Goal: Check status: Check status

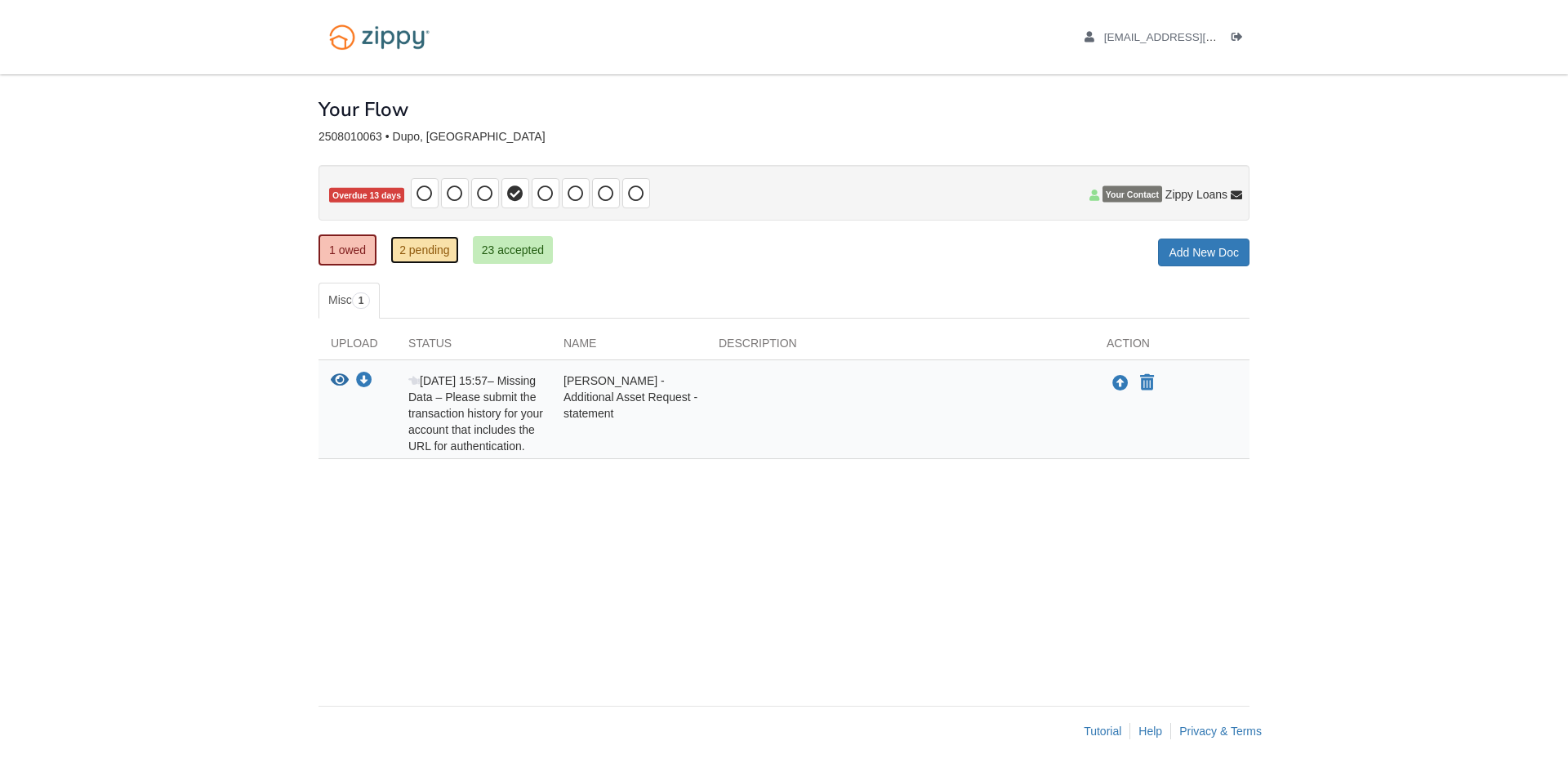
click at [416, 248] on link "2 pending" at bounding box center [425, 249] width 69 height 27
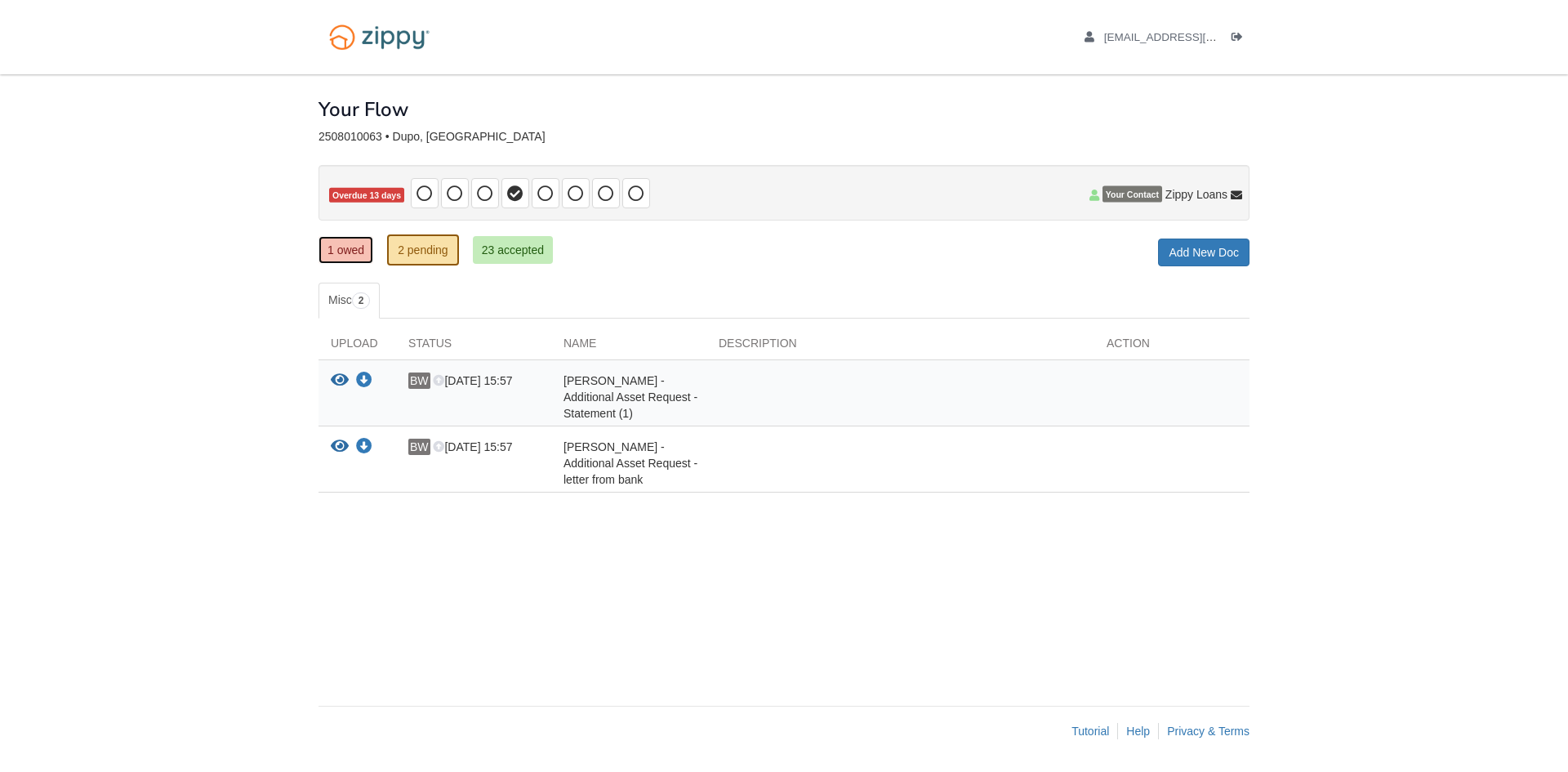
click at [351, 251] on link "1 owed" at bounding box center [346, 249] width 55 height 27
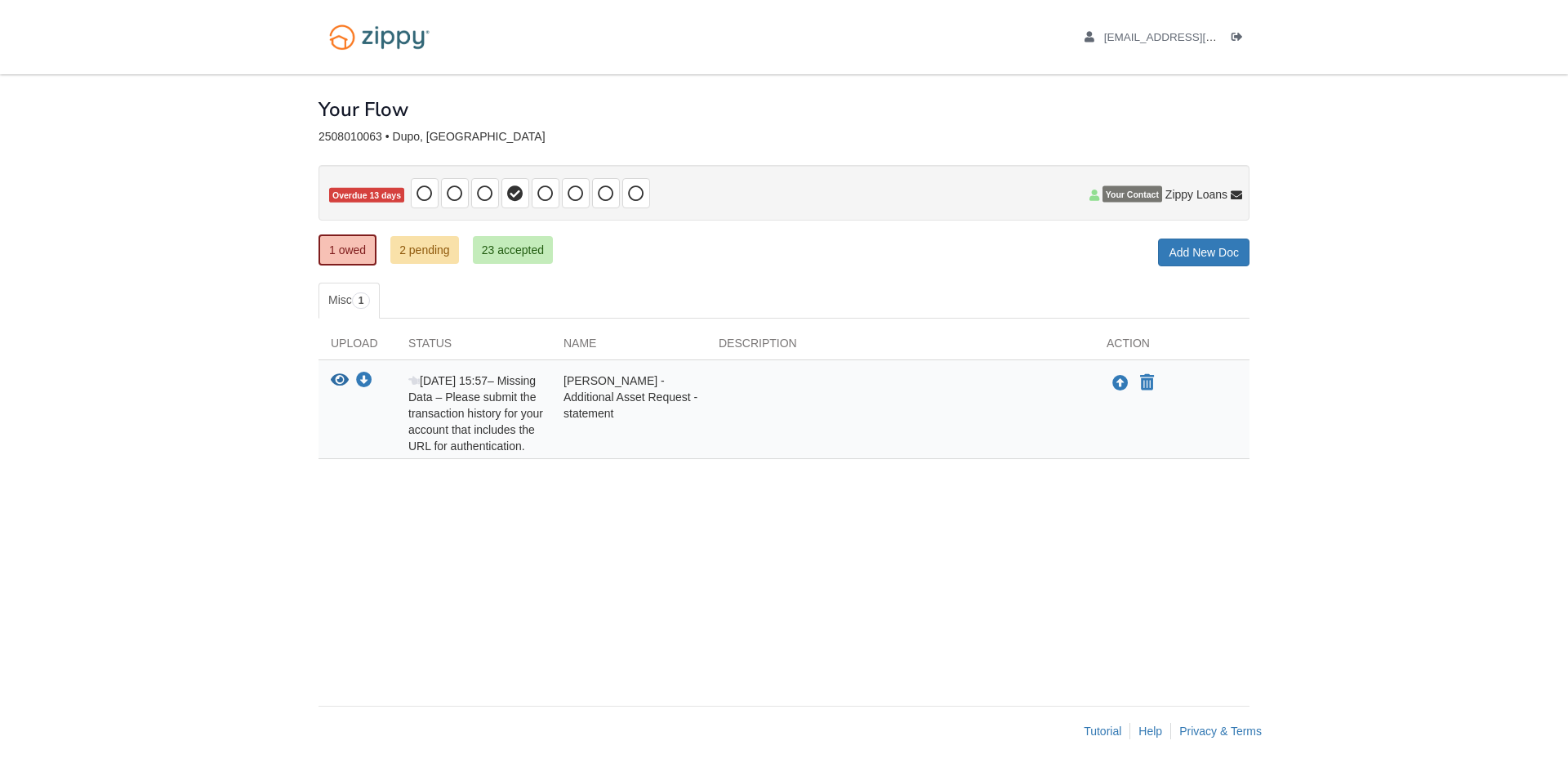
click at [686, 550] on div "× × × Pending Add Document Notice document will be included in the email sent t…" at bounding box center [784, 381] width 931 height 615
click at [337, 377] on icon "View Benjamin Wuelling - Additional Asset Request - statement" at bounding box center [340, 381] width 18 height 17
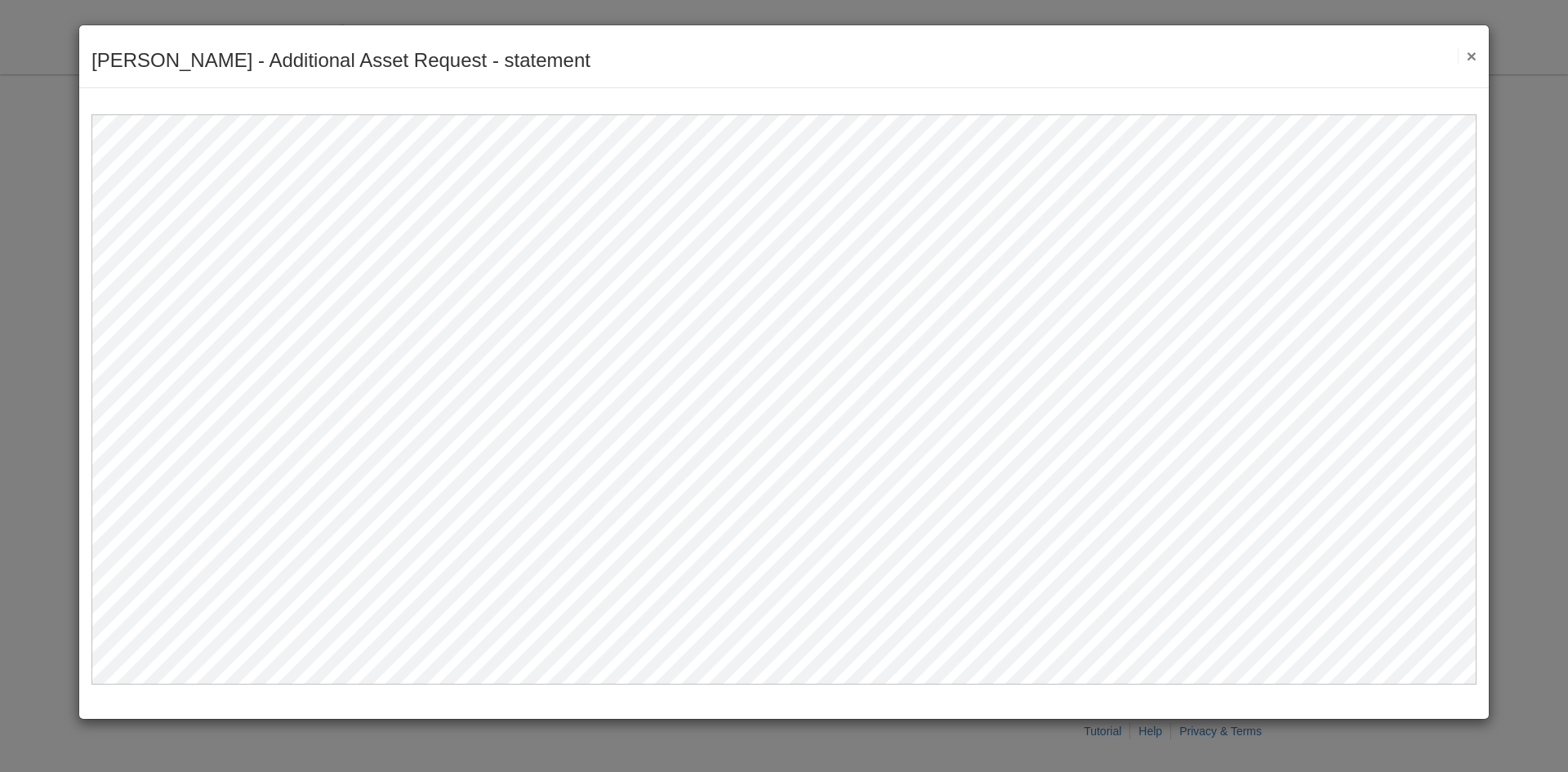
click at [1516, 383] on div "[PERSON_NAME] - Additional Asset Request - statement Save Cancel Previous Docum…" at bounding box center [784, 386] width 1568 height 772
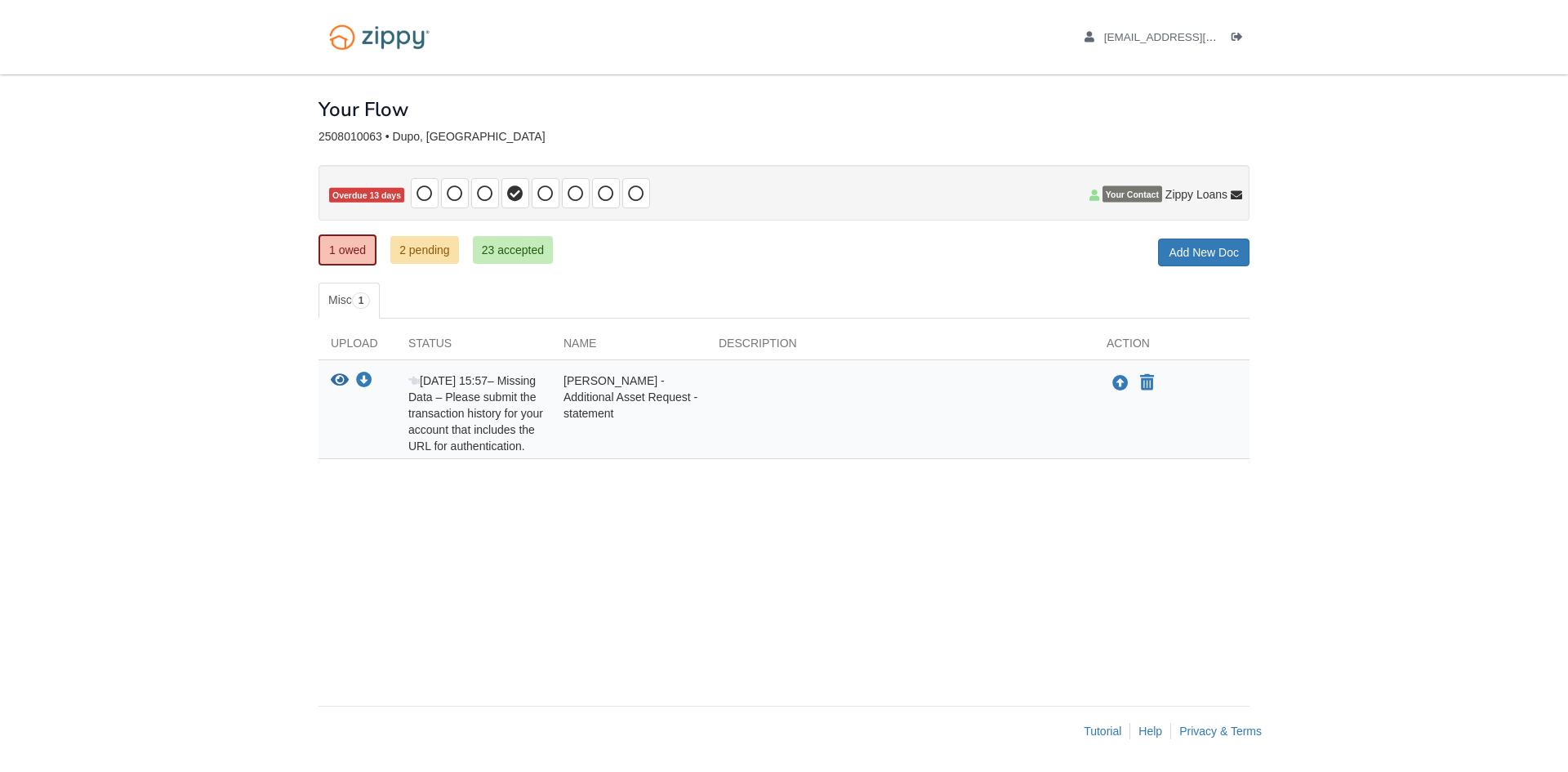
click at [496, 401] on div "[DATE] 15:57 – Missing Data – Please submit the transaction history for your ac…" at bounding box center [474, 413] width 155 height 81
click at [334, 375] on icon "View Benjamin Wuelling - Additional Asset Request - statement" at bounding box center [340, 381] width 18 height 17
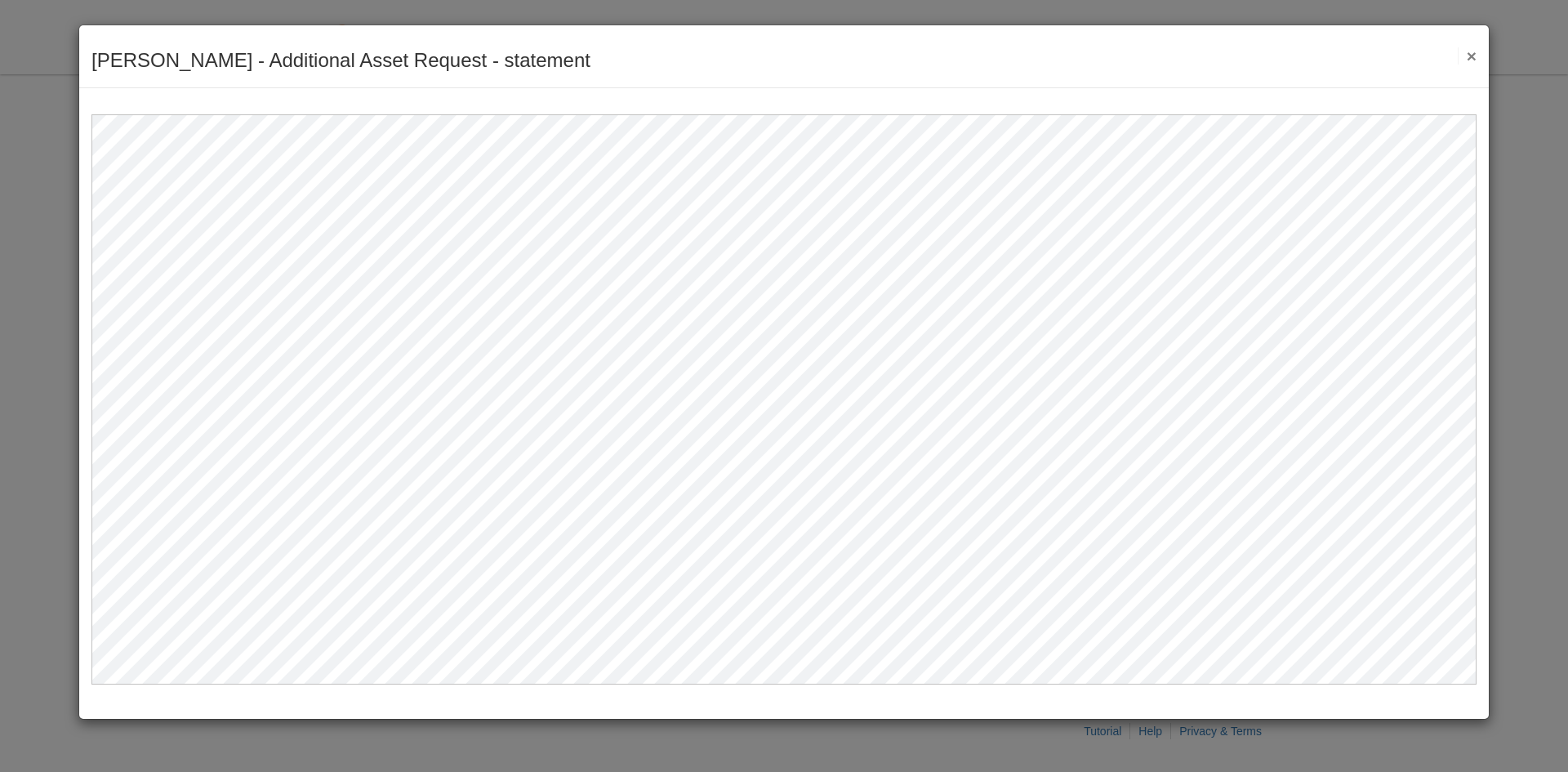
click at [1466, 50] on button "×" at bounding box center [1467, 56] width 19 height 17
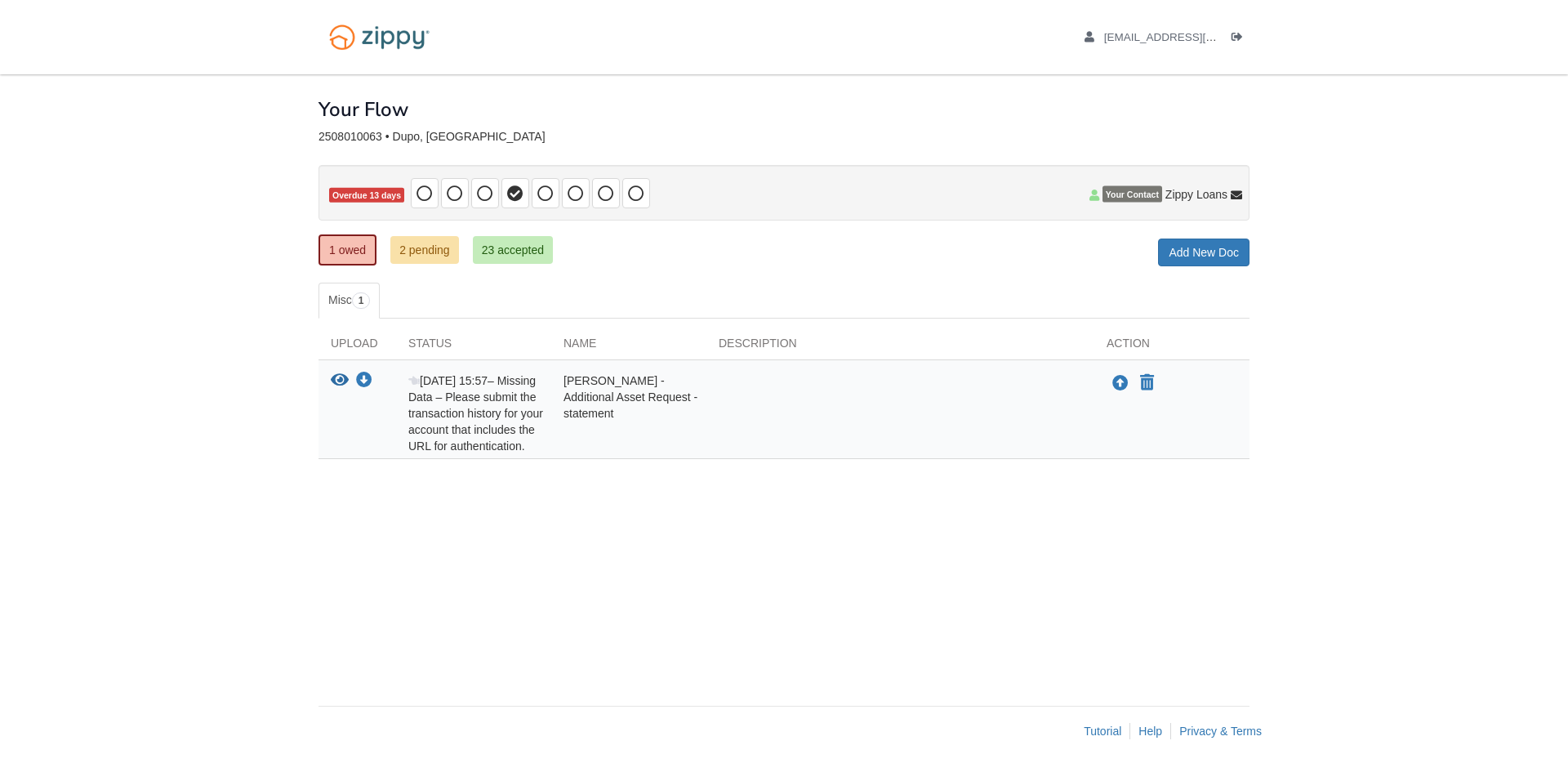
click at [505, 450] on div "Aug 11 15:57 – Missing Data – Please submit the transaction history for your ac…" at bounding box center [474, 413] width 155 height 81
click at [505, 519] on div "× × × Pending Add Document Notice document will be included in the email sent t…" at bounding box center [784, 381] width 931 height 615
click at [591, 396] on span "Benjamin Wuelling - Additional Asset Request - statement" at bounding box center [630, 396] width 134 height 46
click at [329, 380] on div "View your document Download your document" at bounding box center [356, 413] width 77 height 81
click at [338, 378] on icon "View Benjamin Wuelling - Additional Asset Request - statement" at bounding box center [340, 381] width 18 height 17
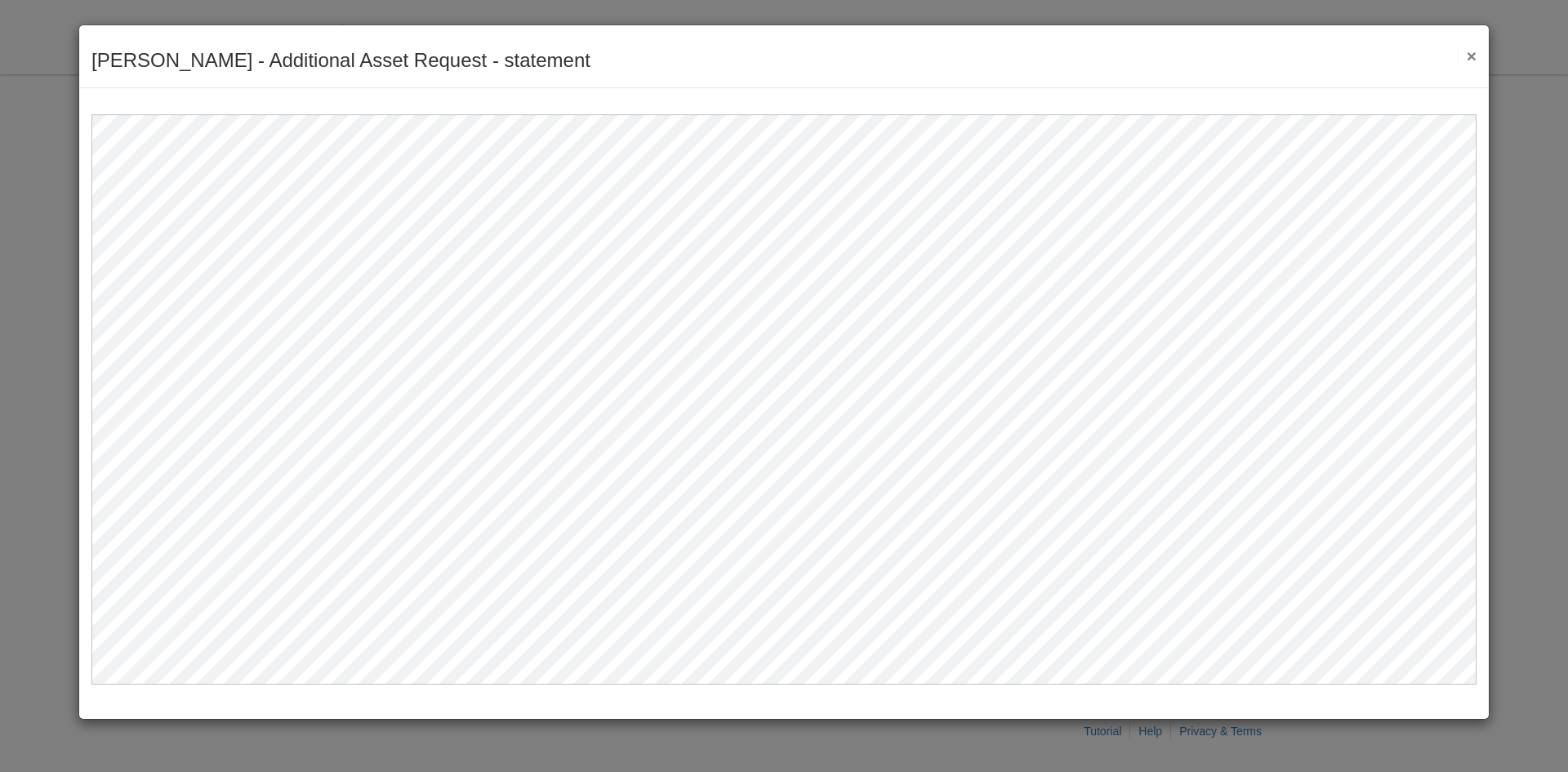
click at [1475, 54] on button "×" at bounding box center [1467, 56] width 19 height 17
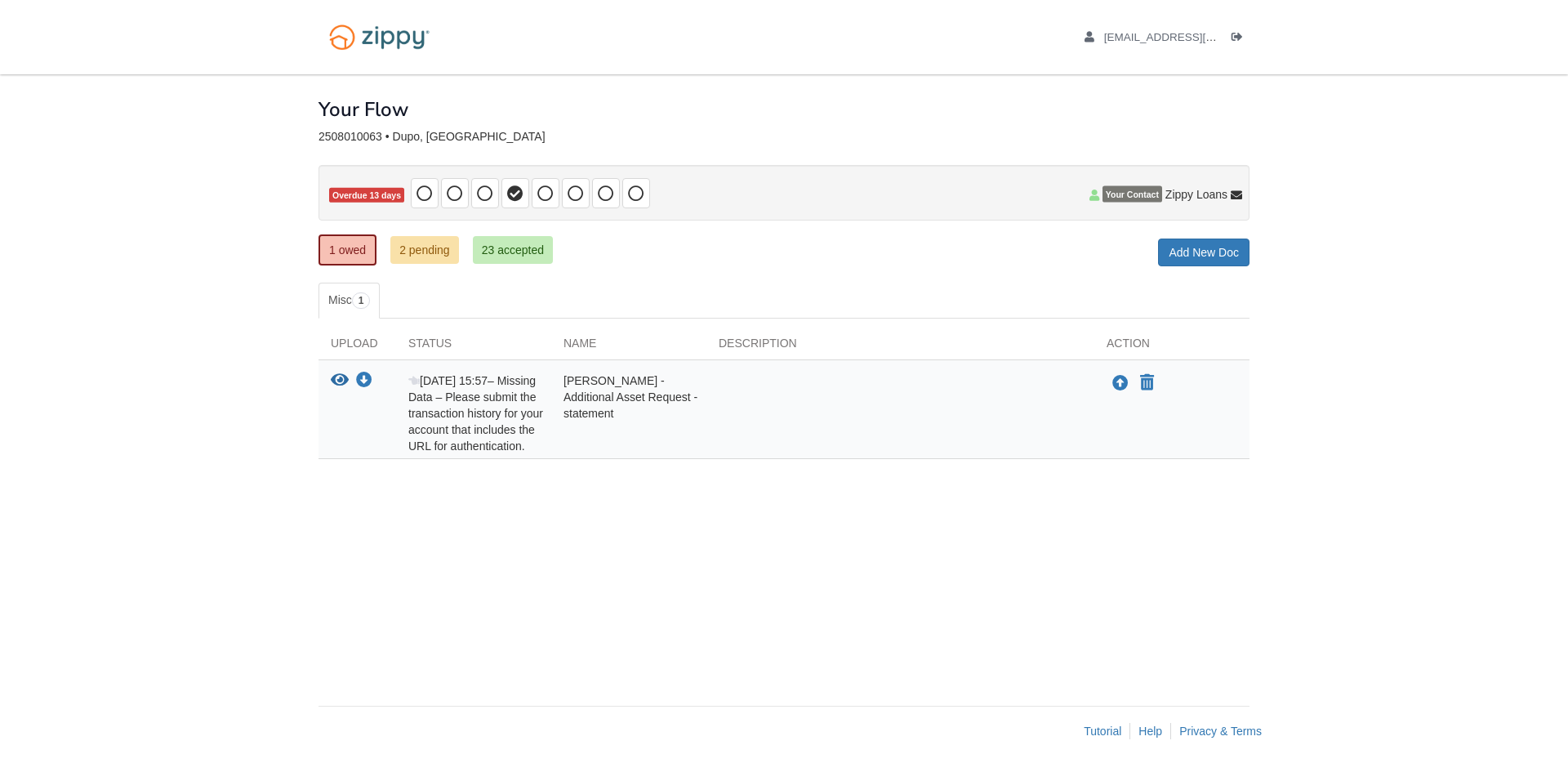
click at [730, 455] on div "View your document Download your document Aug 11 15:57 – Missing Data – Please …" at bounding box center [784, 409] width 931 height 99
click at [506, 254] on link "23 accepted" at bounding box center [513, 249] width 80 height 27
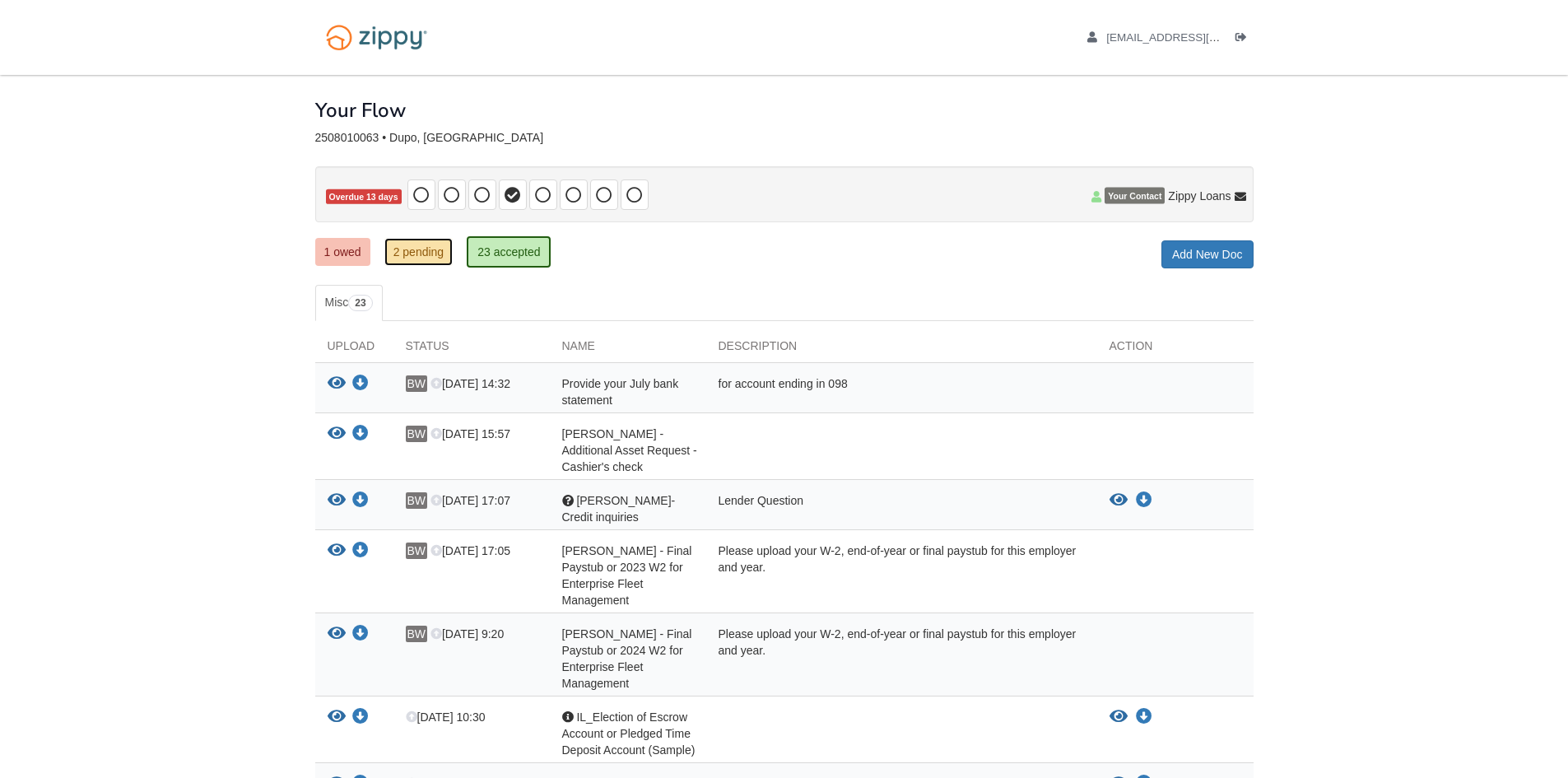
click at [419, 255] on link "2 pending" at bounding box center [419, 251] width 70 height 28
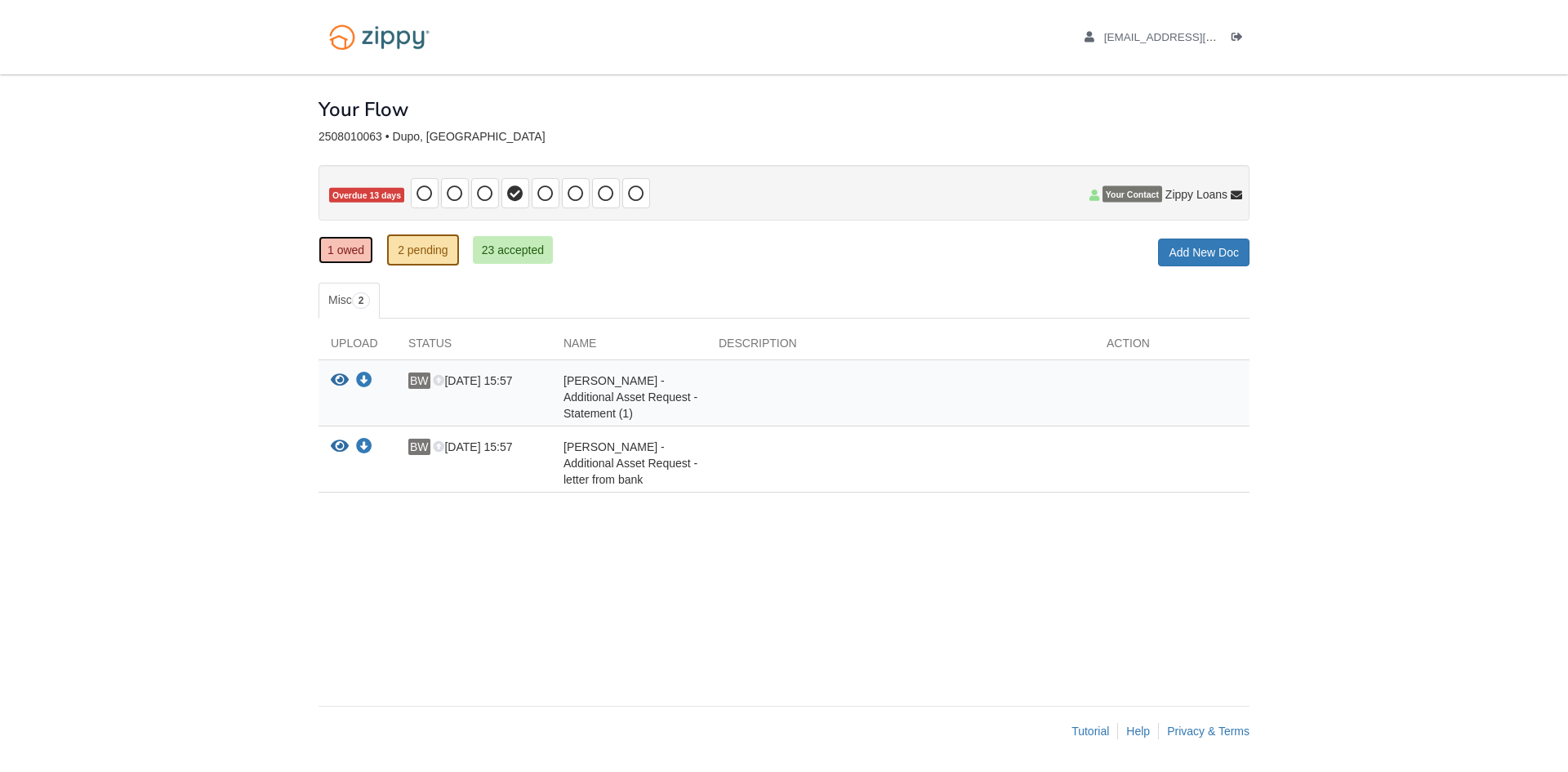
click at [343, 248] on link "1 owed" at bounding box center [346, 249] width 55 height 27
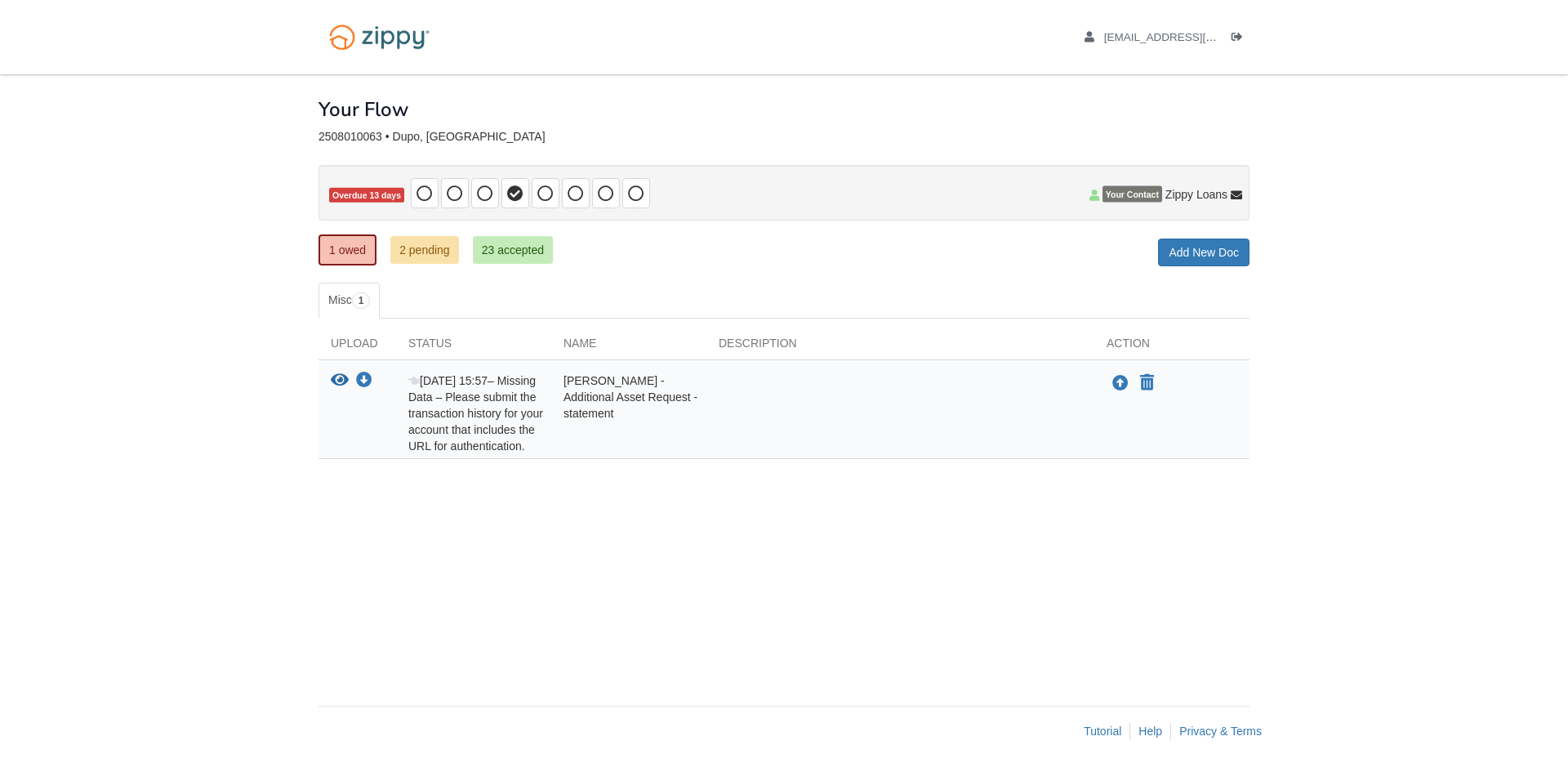
click at [476, 557] on div "× × × Pending Add Document Notice document will be included in the email sent t…" at bounding box center [784, 381] width 931 height 615
click at [328, 380] on div "View your document Download your document" at bounding box center [356, 413] width 77 height 81
click at [338, 379] on icon "View Benjamin Wuelling - Additional Asset Request - statement" at bounding box center [340, 381] width 18 height 17
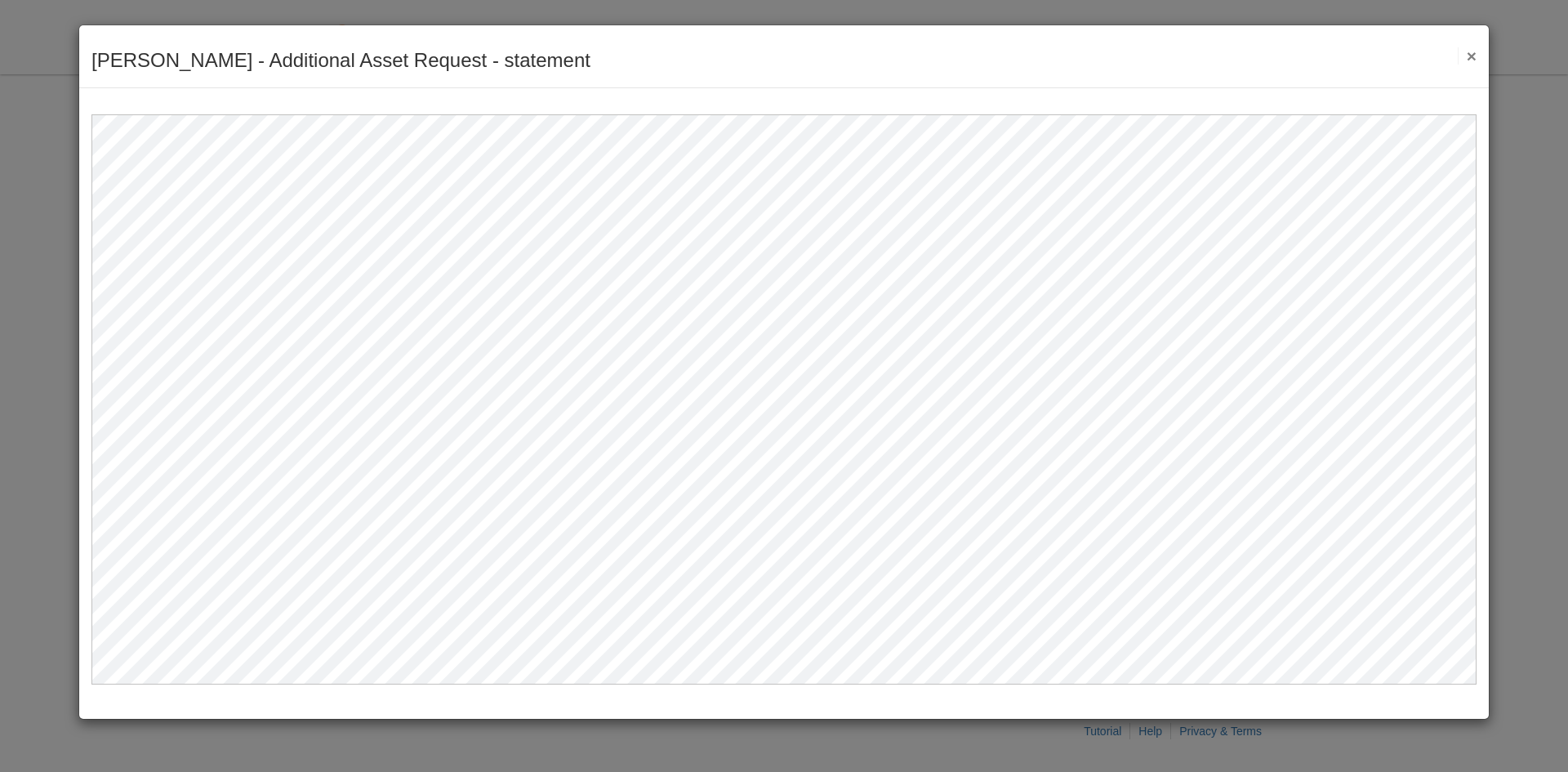
click at [1472, 57] on button "×" at bounding box center [1467, 56] width 19 height 17
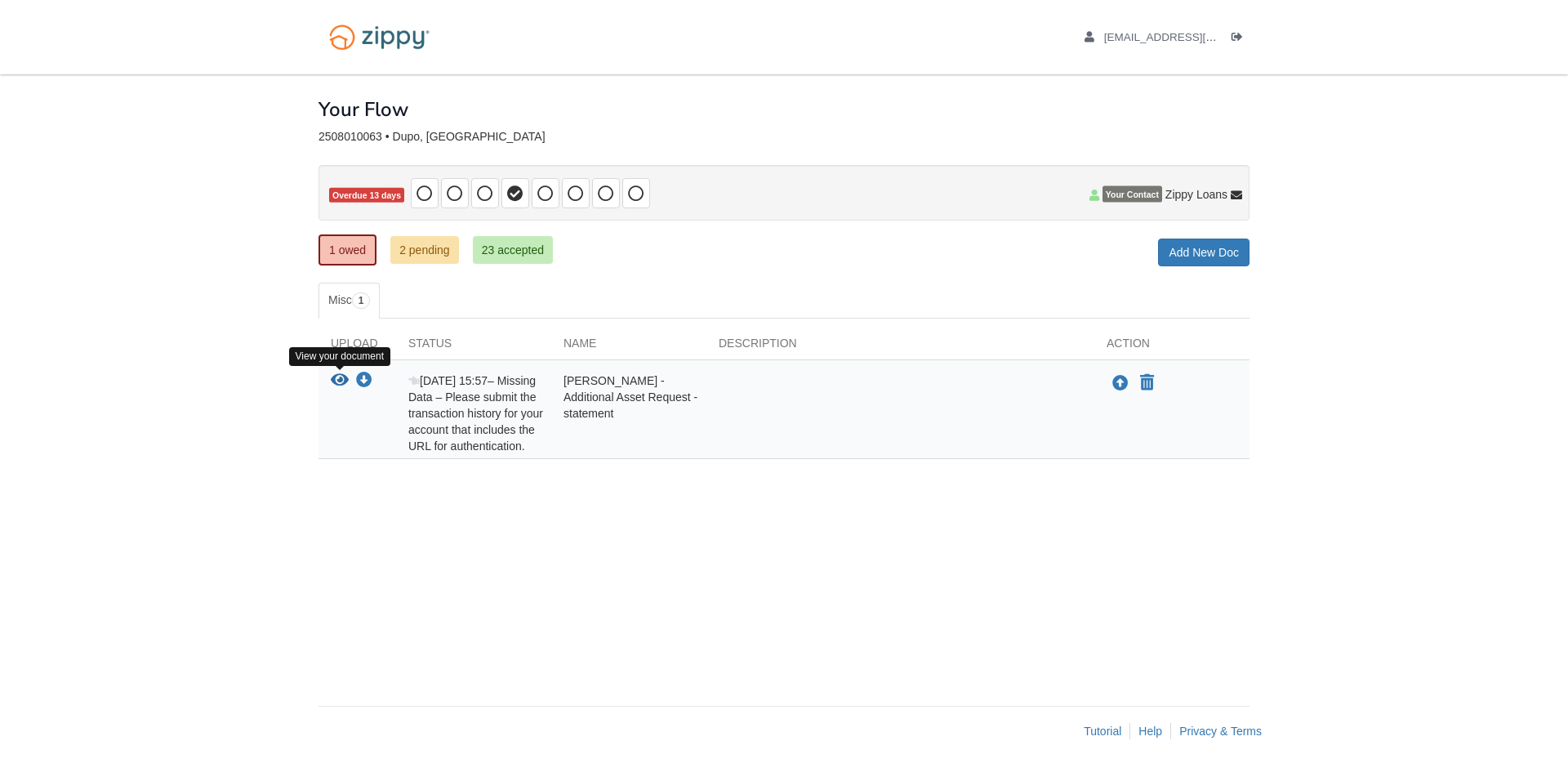
click at [332, 378] on icon "View Benjamin Wuelling - Additional Asset Request - statement" at bounding box center [340, 381] width 18 height 17
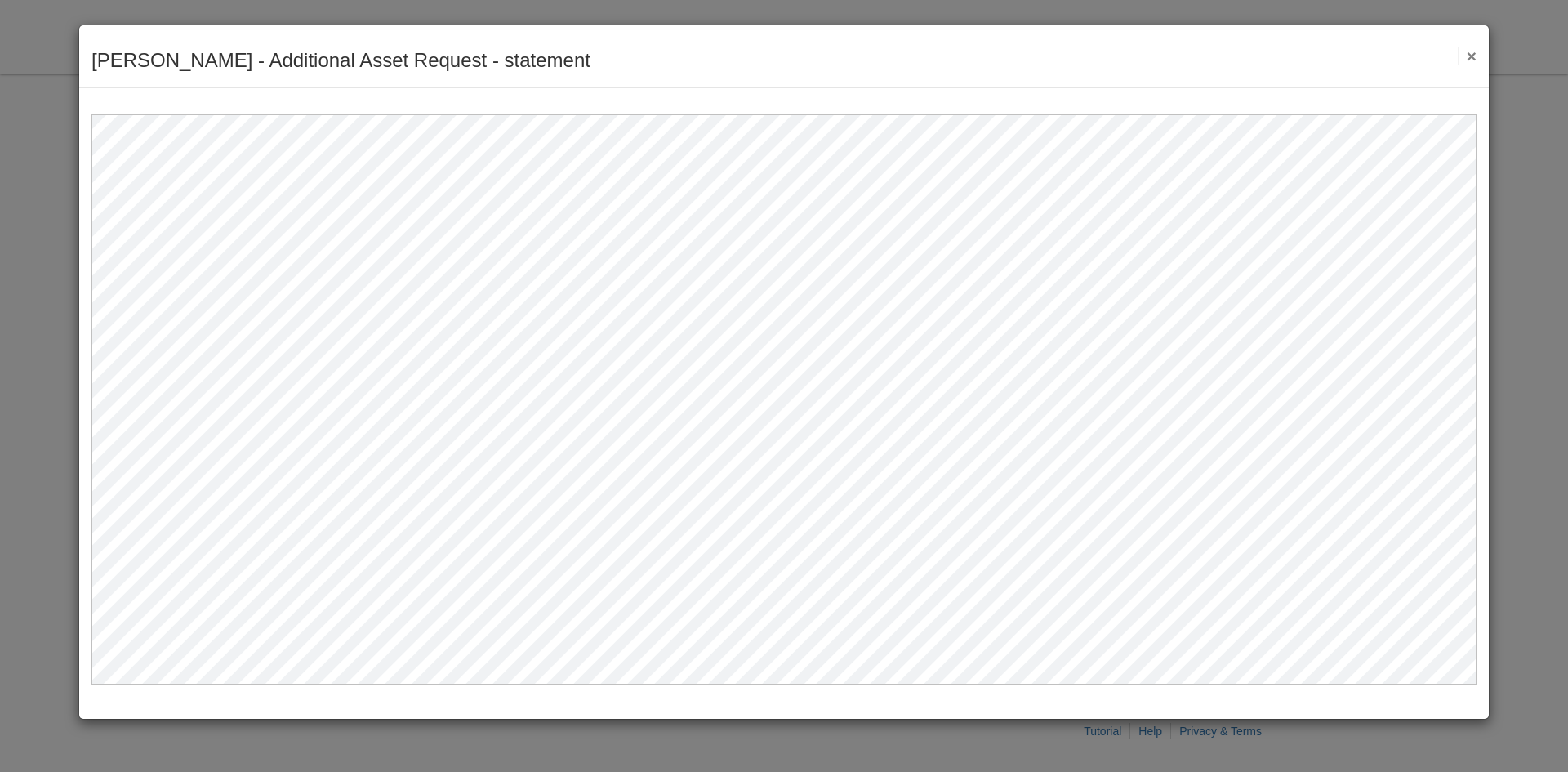
click at [1534, 436] on div "Benjamin Wuelling - Additional Asset Request - statement Save Cancel Previous D…" at bounding box center [784, 386] width 1568 height 772
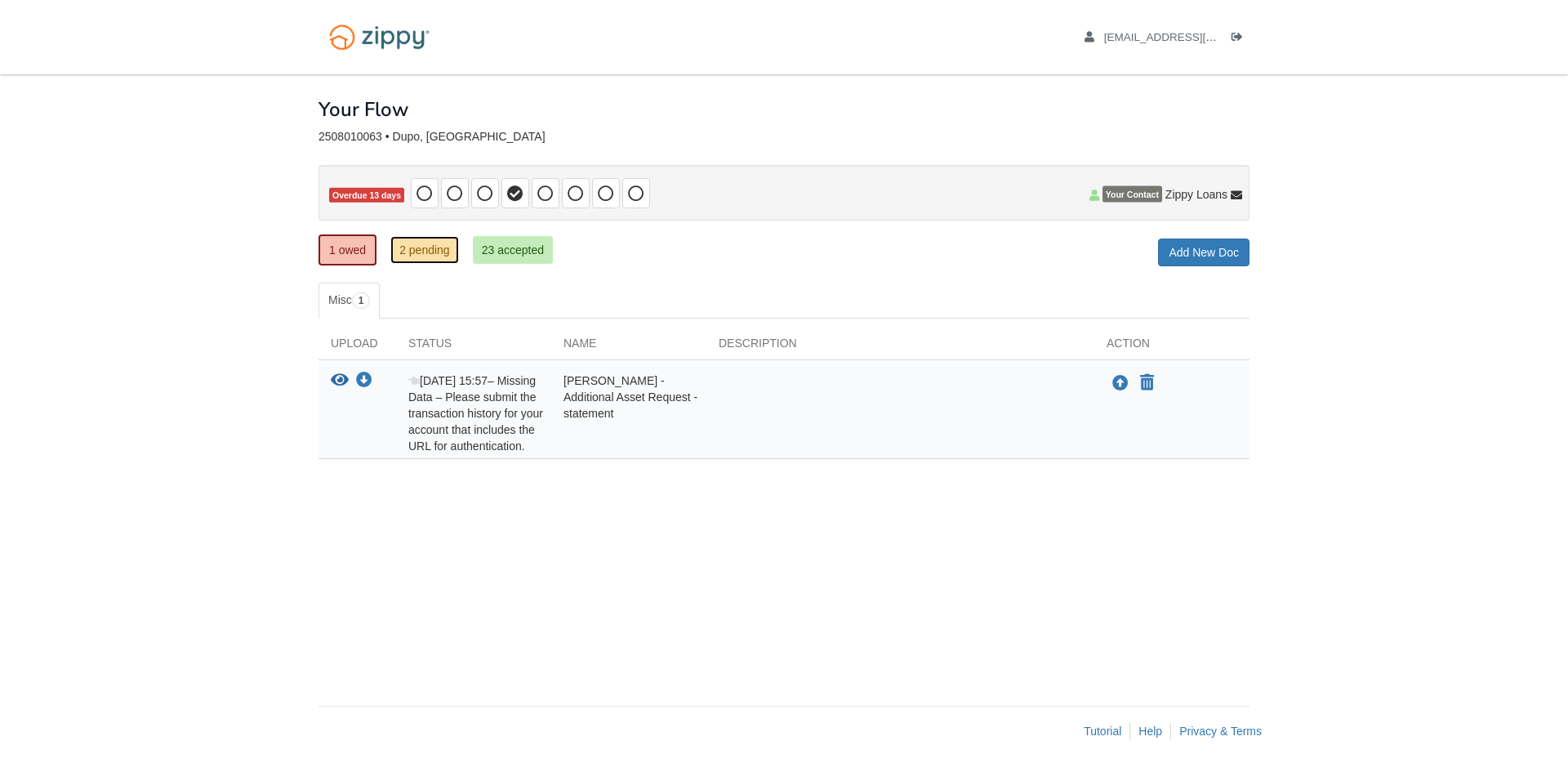
click at [404, 249] on link "2 pending" at bounding box center [425, 249] width 69 height 27
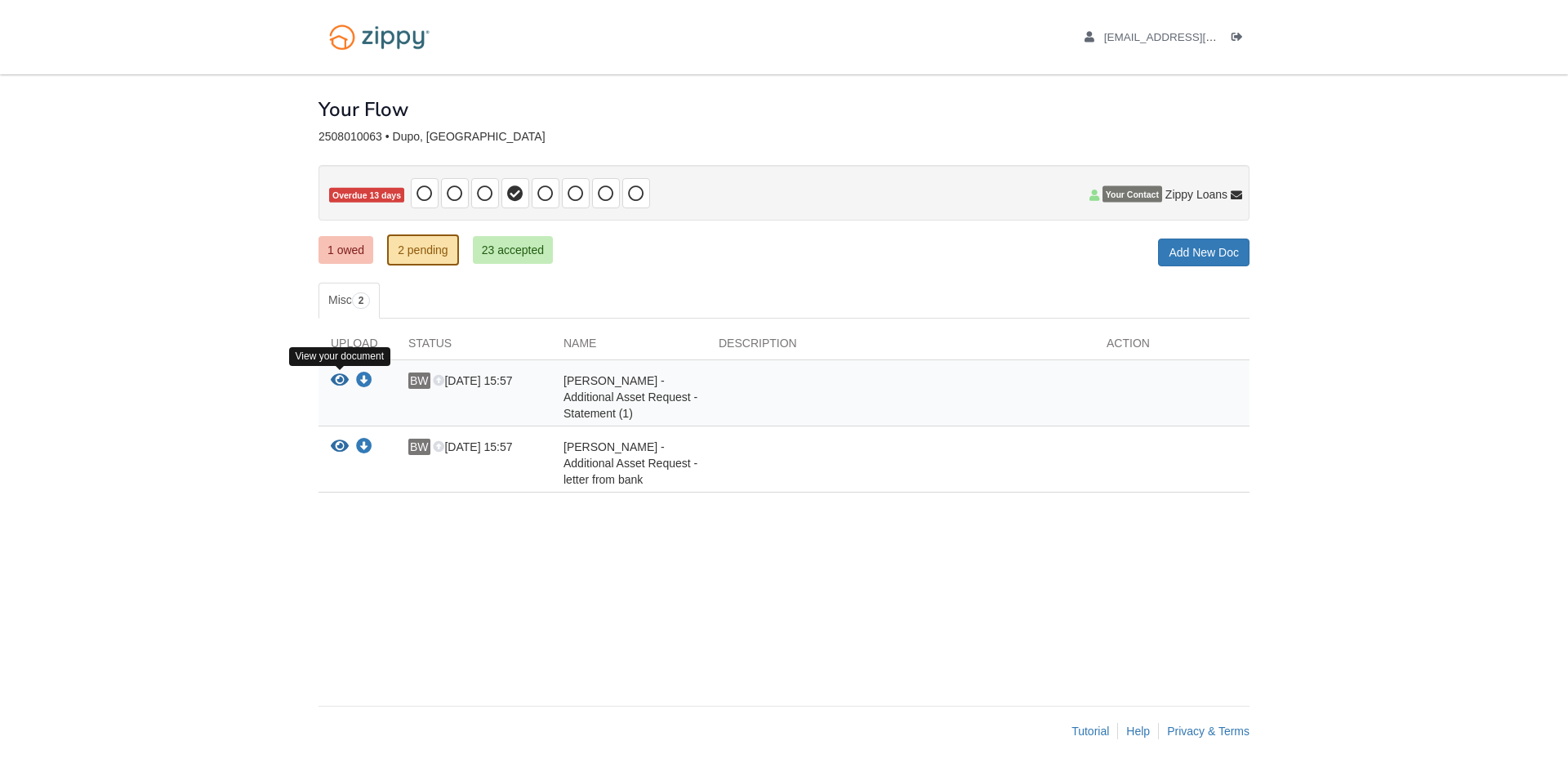
click at [333, 382] on icon "View Benjamin Wuelling - Additional Asset Request - Statement (1)" at bounding box center [340, 381] width 18 height 17
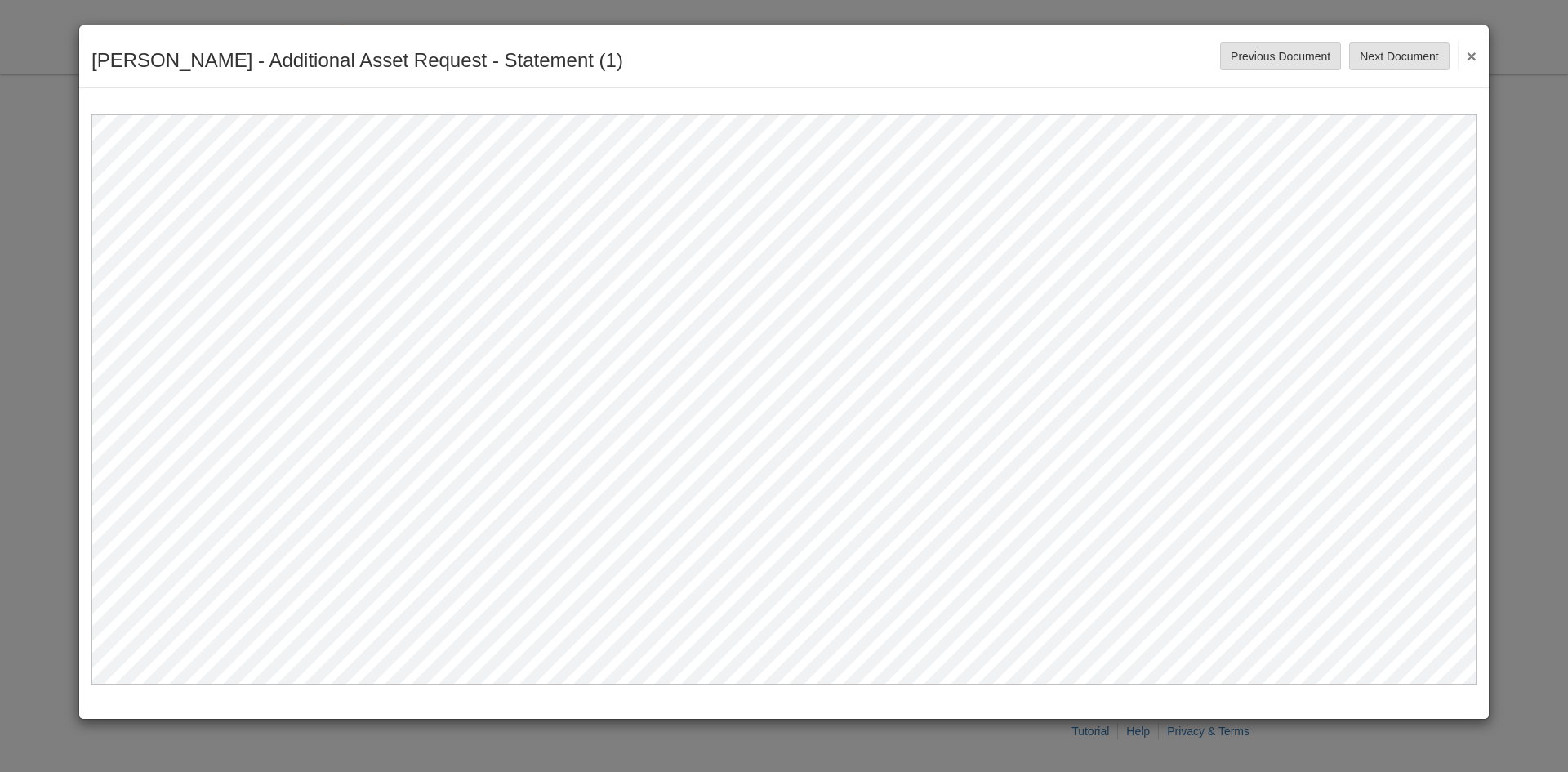
click at [1517, 377] on div "[PERSON_NAME] - Additional Asset Request - Statement (1) Save Cancel Previous D…" at bounding box center [784, 386] width 1568 height 772
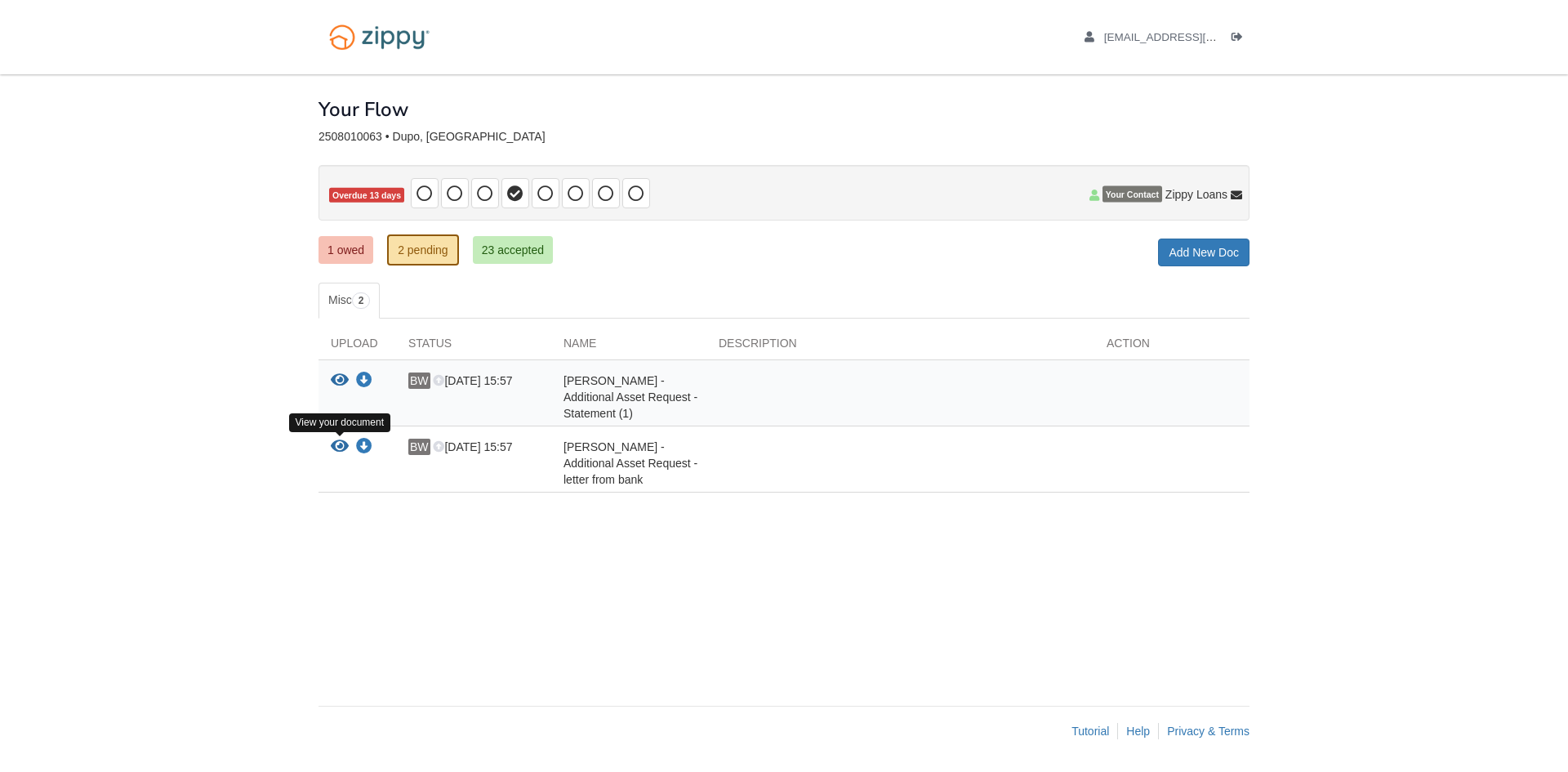
click at [336, 445] on icon "View Benjamin Wuelling - Additional Asset Request - letter from bank" at bounding box center [340, 447] width 18 height 17
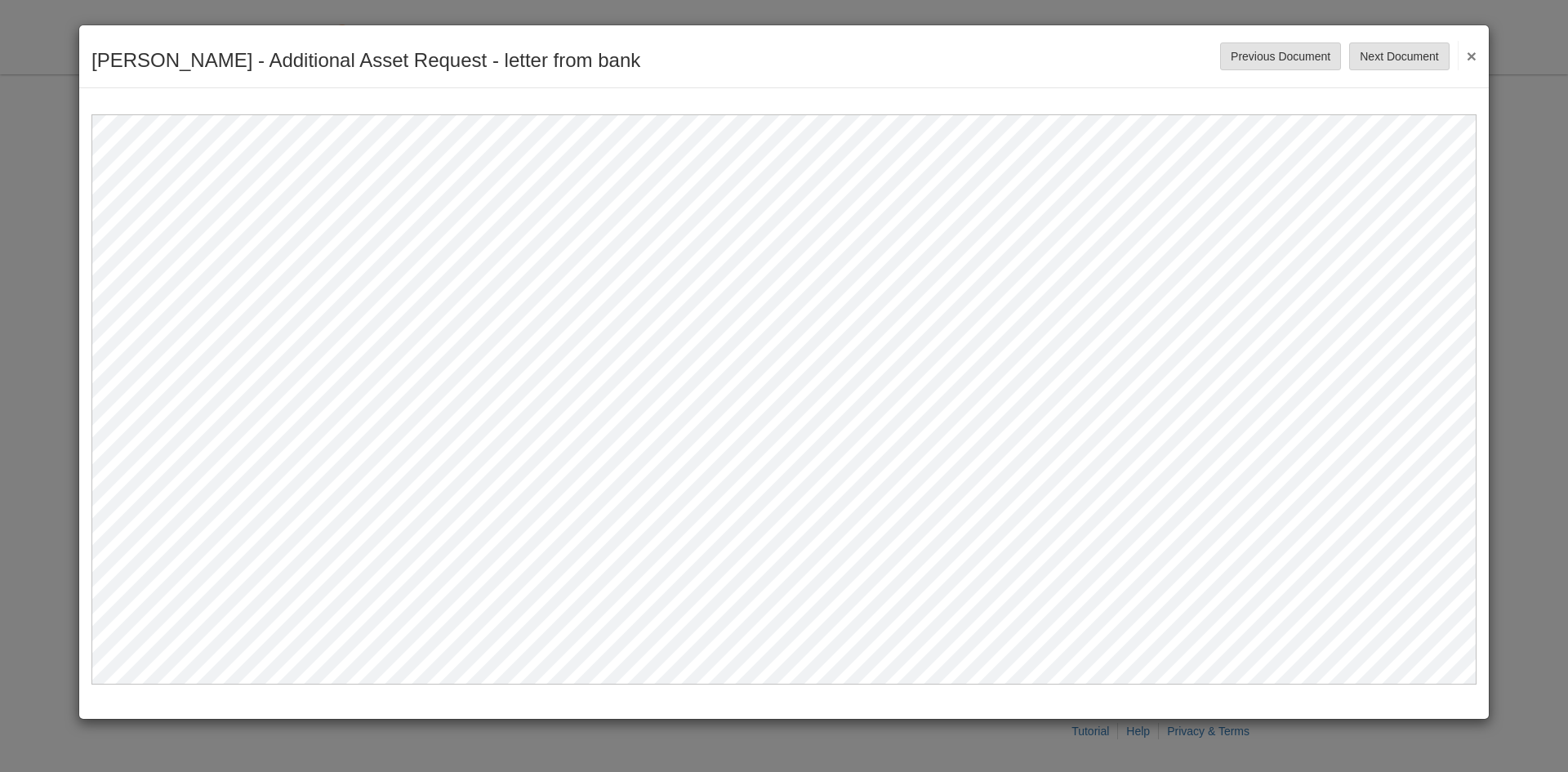
click at [1522, 342] on div "[PERSON_NAME] - Additional Asset Request - letter from bank Save Cancel Previou…" at bounding box center [784, 386] width 1568 height 772
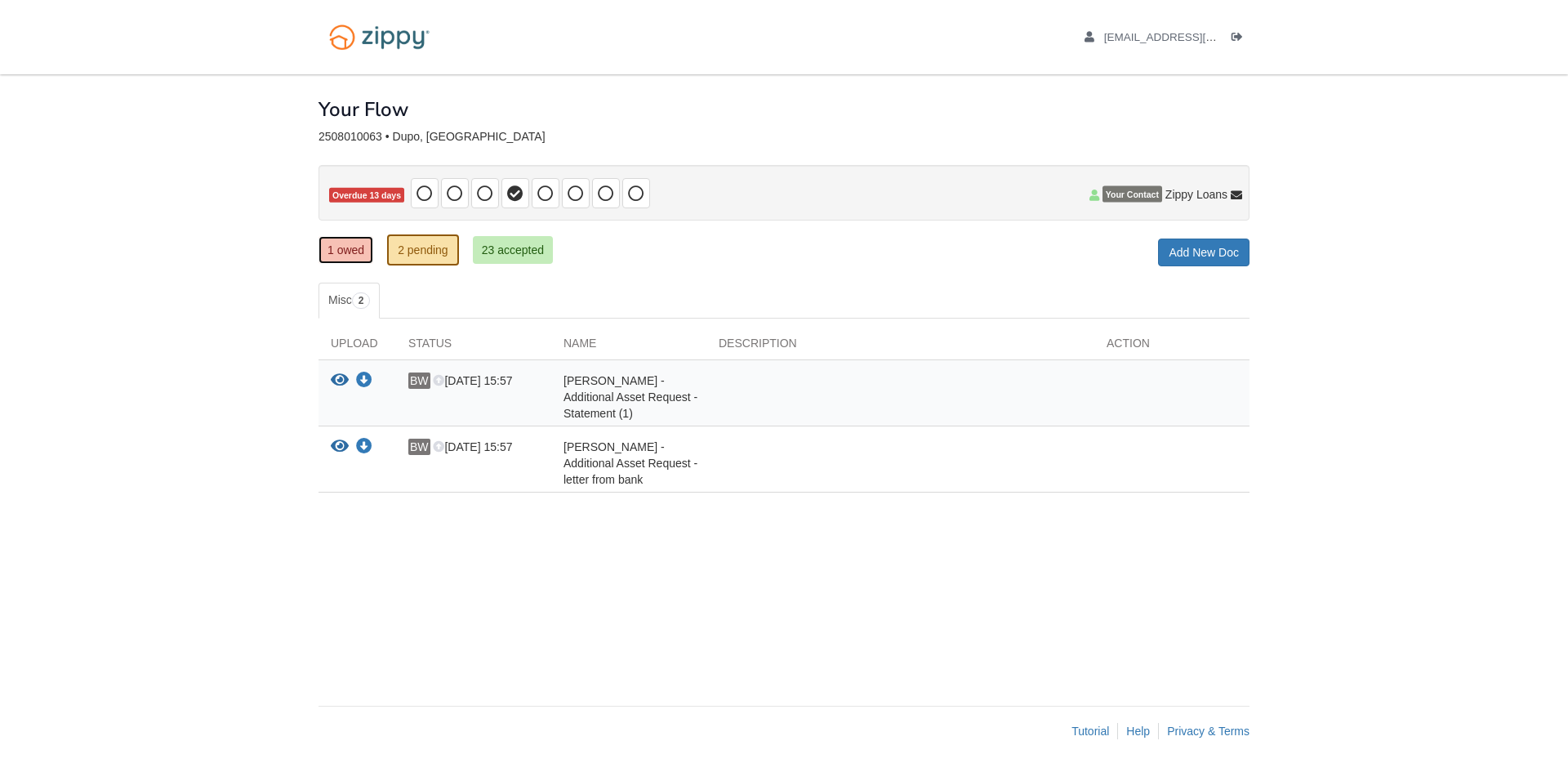
click at [344, 255] on link "1 owed" at bounding box center [346, 249] width 55 height 27
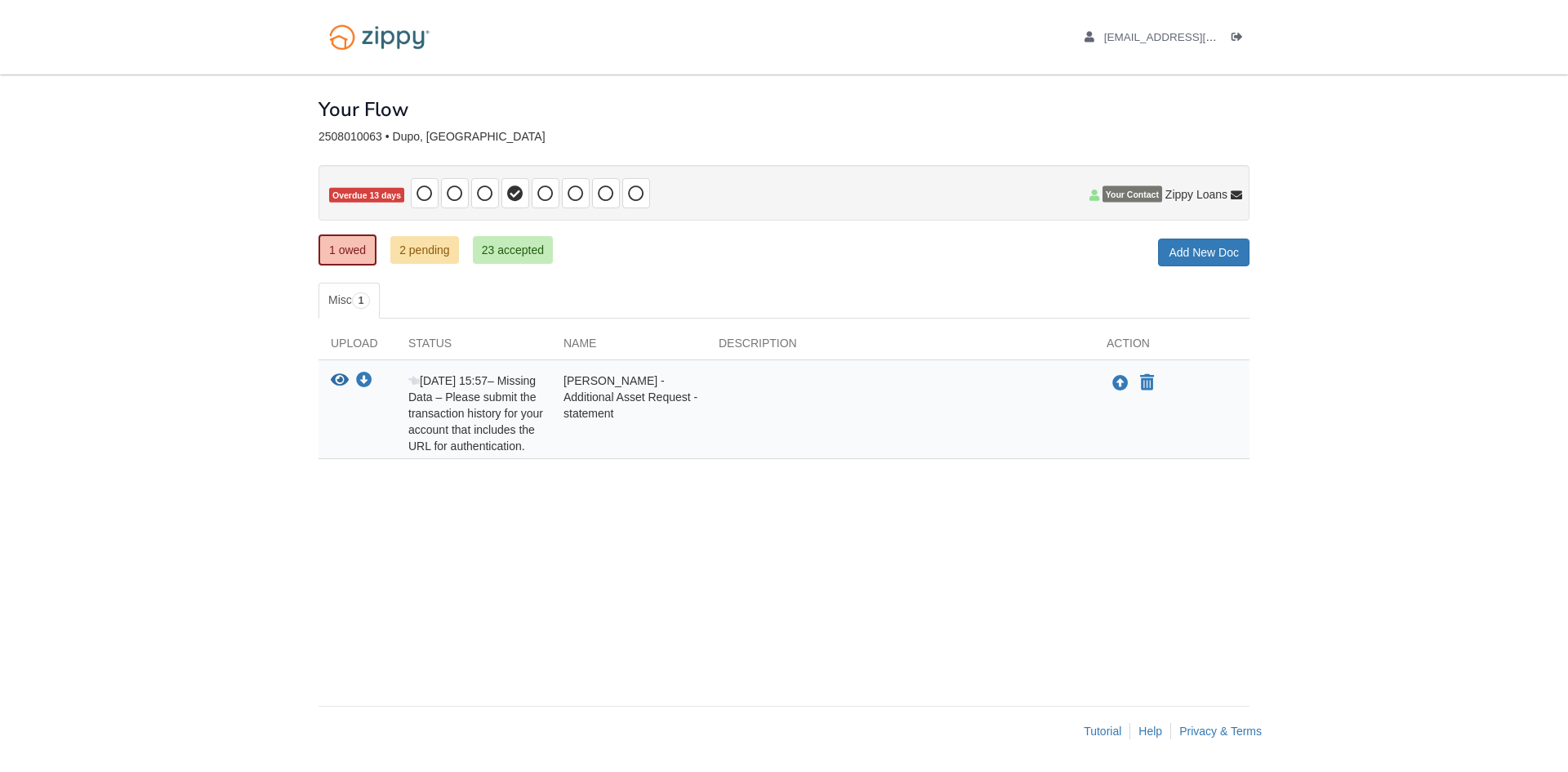
click at [523, 447] on div "Aug 11 15:57 – Missing Data – Please submit the transaction history for your ac…" at bounding box center [474, 413] width 155 height 81
drag, startPoint x: 529, startPoint y: 447, endPoint x: 396, endPoint y: 370, distance: 153.7
click at [396, 370] on div "View your document Download your document Aug 11 15:57 – Missing Data – Please …" at bounding box center [784, 409] width 931 height 99
click at [495, 400] on div "Aug 11 15:57 – Missing Data – Please submit the transaction history for your ac…" at bounding box center [474, 413] width 155 height 81
drag, startPoint x: 538, startPoint y: 441, endPoint x: 415, endPoint y: 376, distance: 139.1
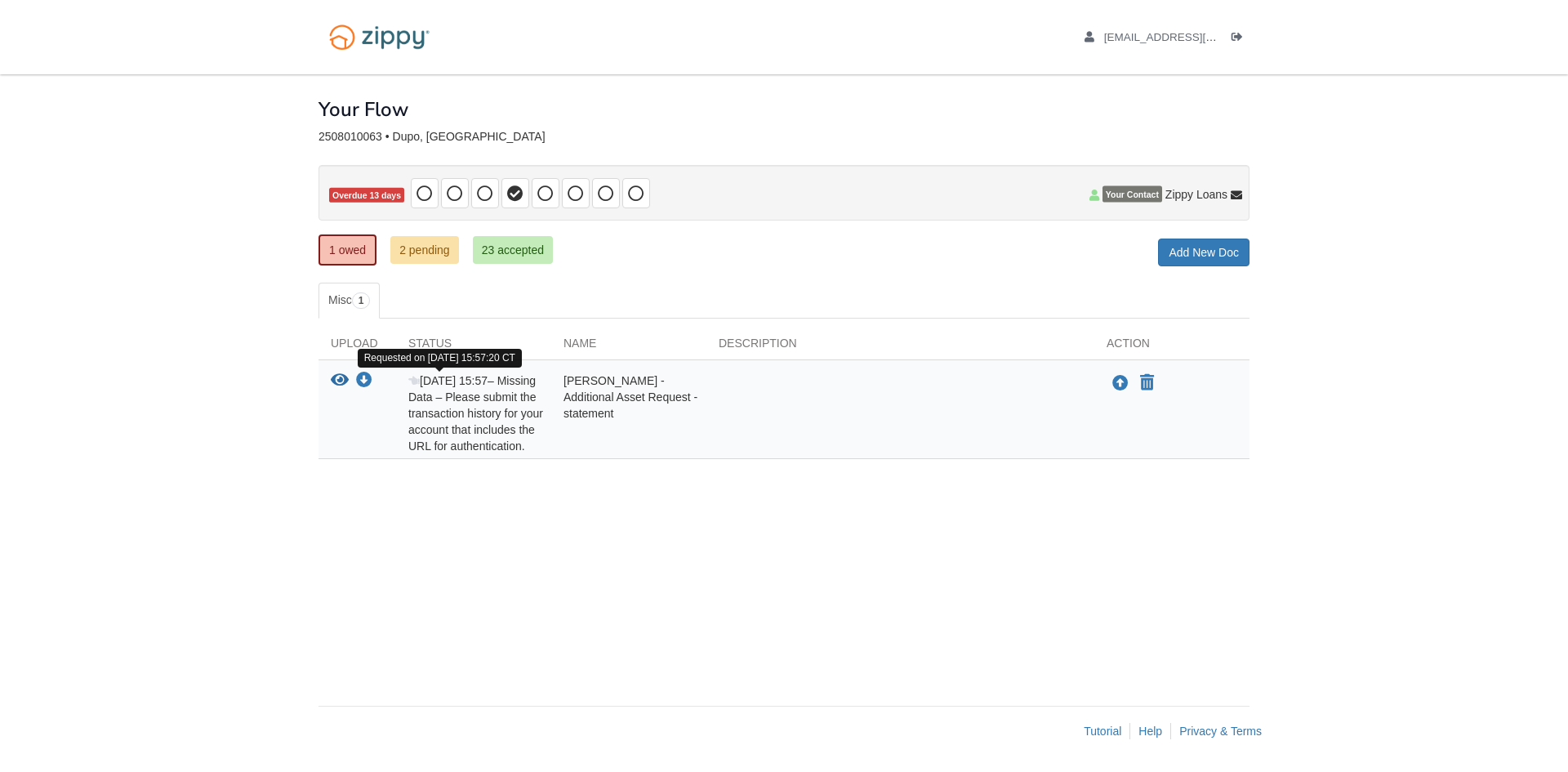
click at [415, 376] on div "Aug 11 15:57 – Missing Data – Please submit the transaction history for your ac…" at bounding box center [474, 413] width 155 height 81
click at [462, 409] on div "Aug 11 15:57 – Missing Data – Please submit the transaction history for your ac…" at bounding box center [474, 413] width 155 height 81
drag, startPoint x: 494, startPoint y: 484, endPoint x: 494, endPoint y: 469, distance: 15.0
click at [494, 483] on div "× × × Pending Add Document Notice document will be included in the email sent t…" at bounding box center [784, 381] width 931 height 615
click at [342, 373] on icon "View Benjamin Wuelling - Additional Asset Request - statement" at bounding box center [340, 381] width 18 height 17
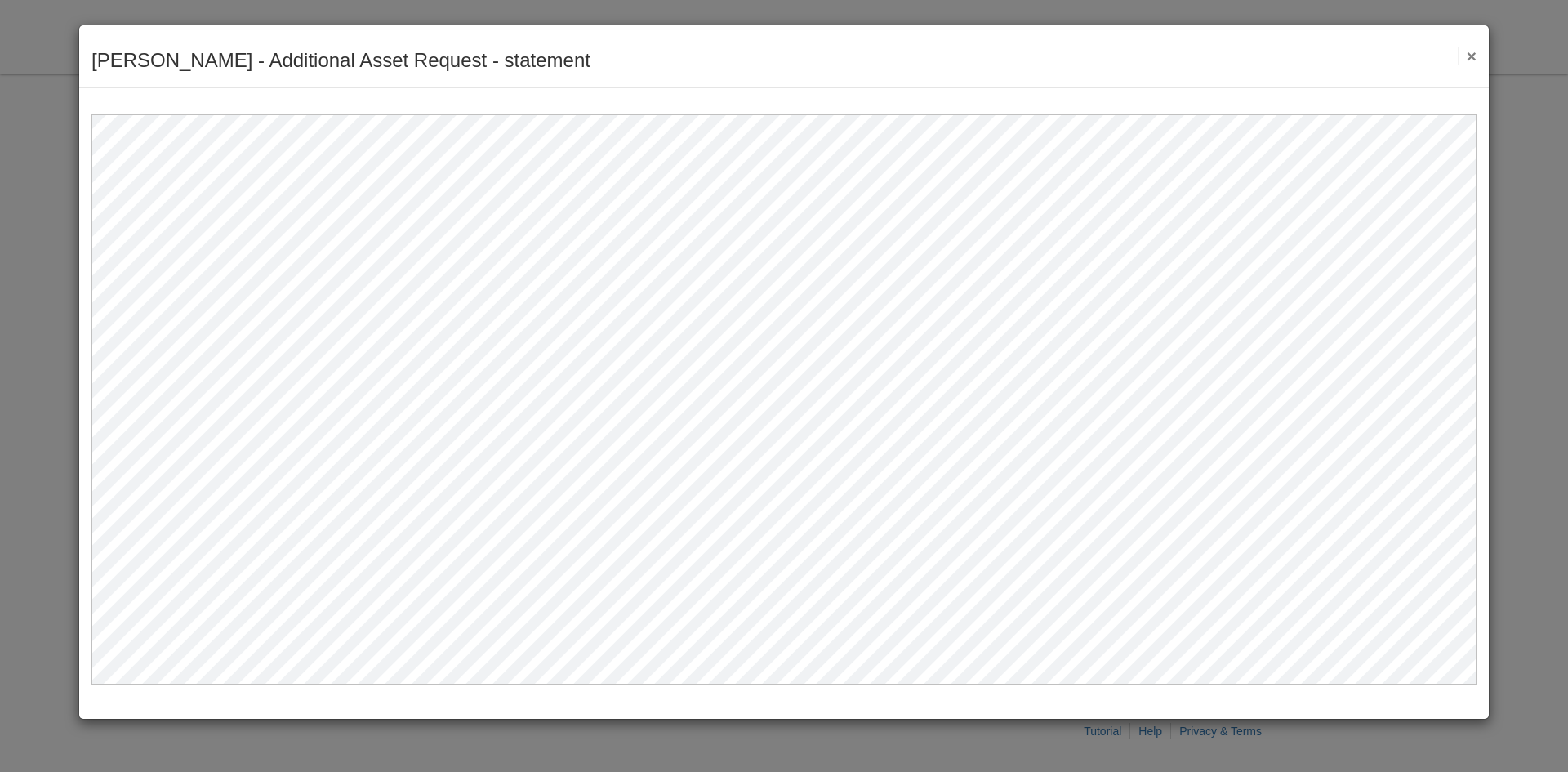
click at [1472, 52] on button "×" at bounding box center [1467, 56] width 19 height 17
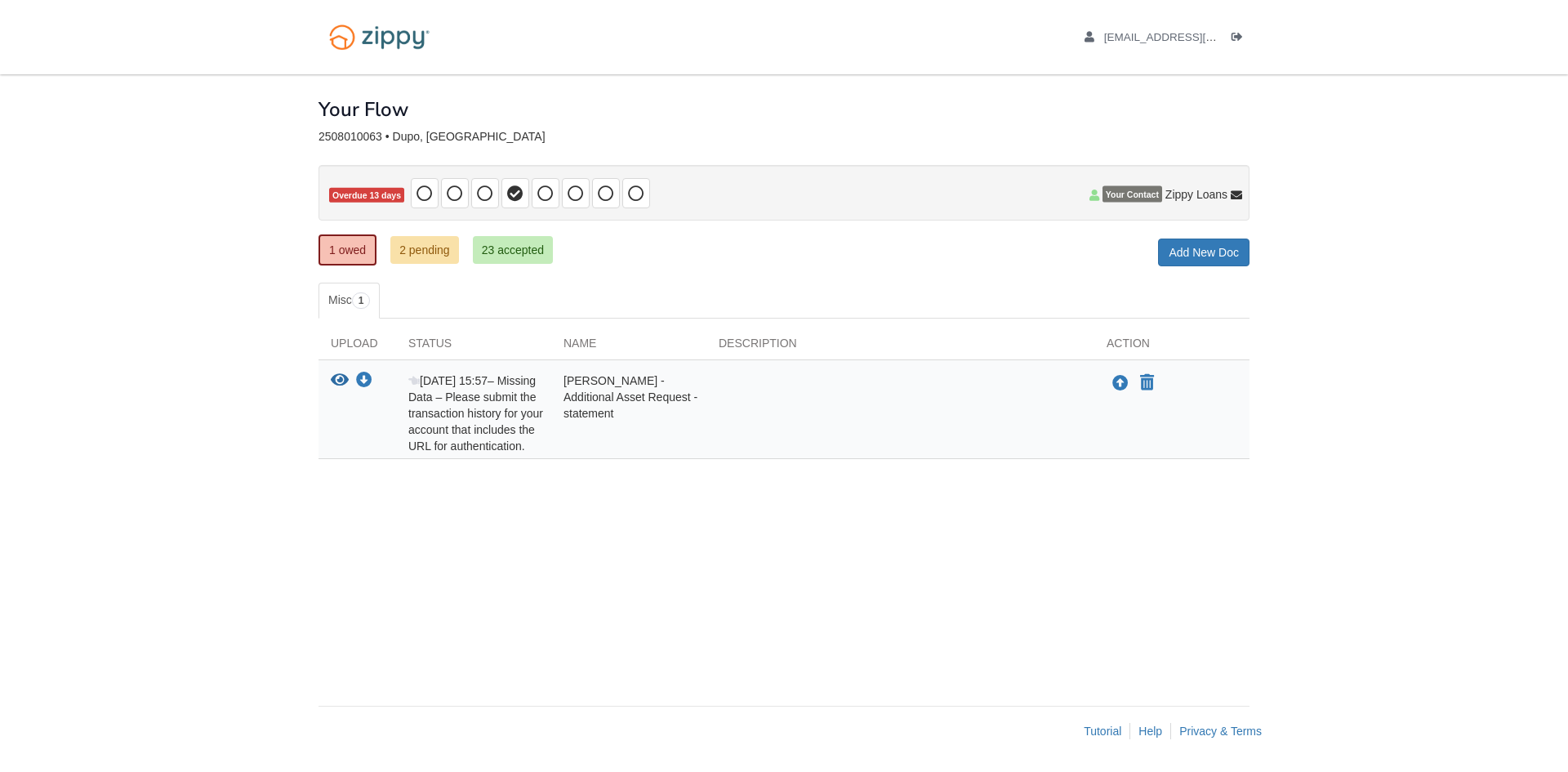
click at [872, 494] on div "× × × Pending Add Document Notice document will be included in the email sent t…" at bounding box center [784, 381] width 931 height 615
